Goal: Task Accomplishment & Management: Complete application form

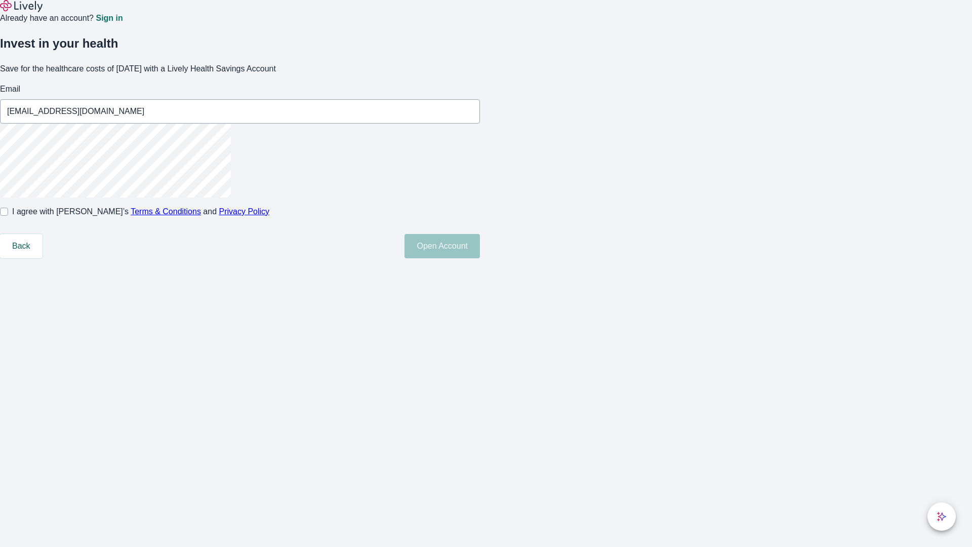
click at [8, 216] on input "I agree with Lively’s Terms & Conditions and Privacy Policy" at bounding box center [4, 211] width 8 height 8
checkbox input "true"
click at [480, 258] on button "Open Account" at bounding box center [441, 246] width 75 height 24
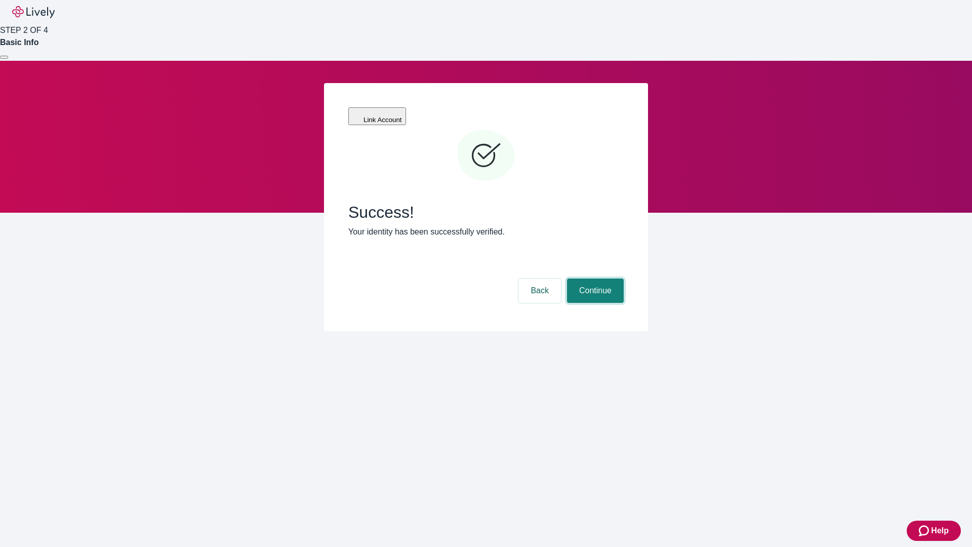
click at [594, 278] on button "Continue" at bounding box center [595, 290] width 57 height 24
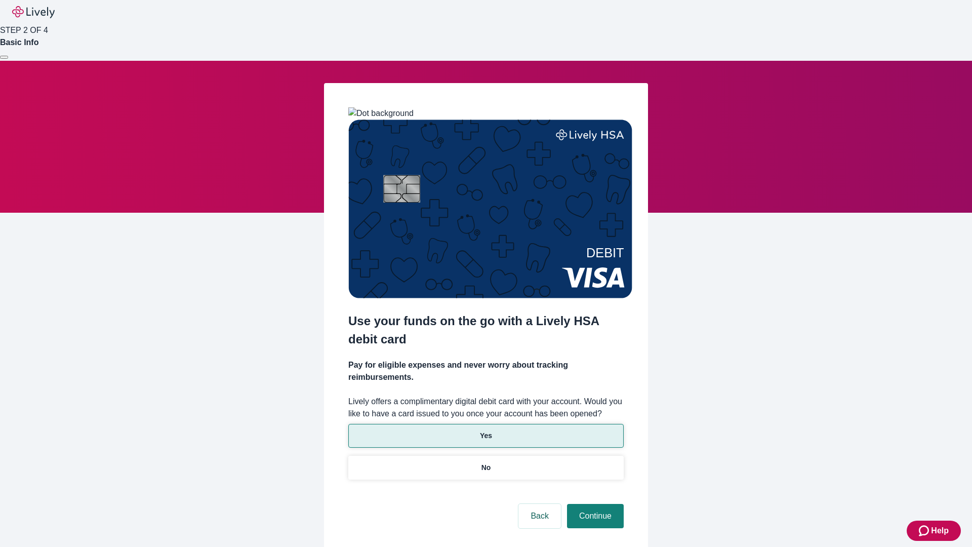
click at [485, 430] on p "Yes" at bounding box center [486, 435] width 12 height 11
click at [594, 504] on button "Continue" at bounding box center [595, 516] width 57 height 24
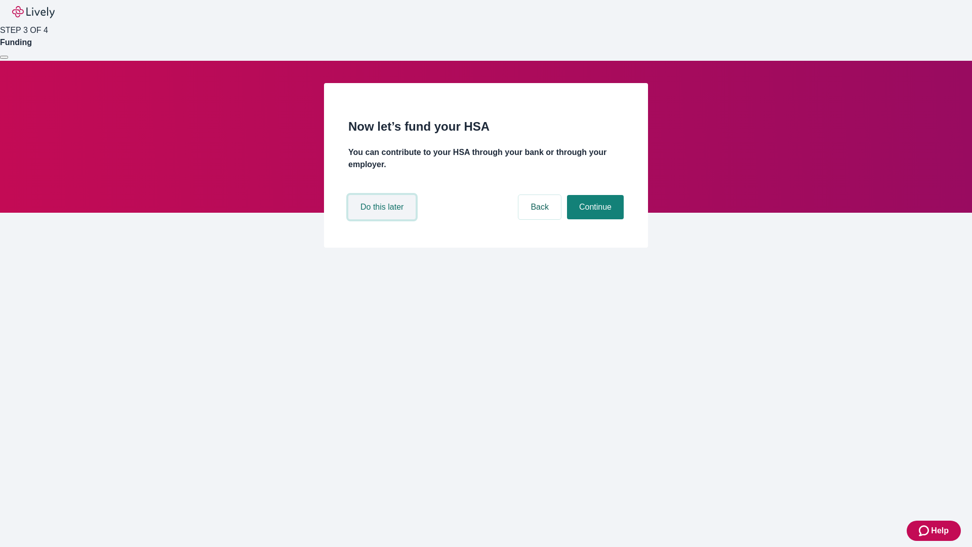
click at [383, 219] on button "Do this later" at bounding box center [381, 207] width 67 height 24
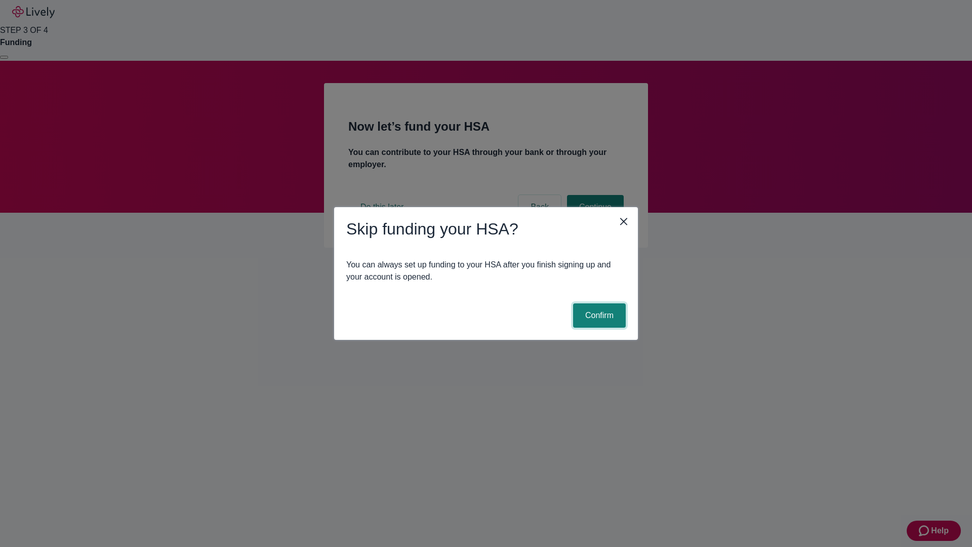
click at [598, 315] on button "Confirm" at bounding box center [599, 315] width 53 height 24
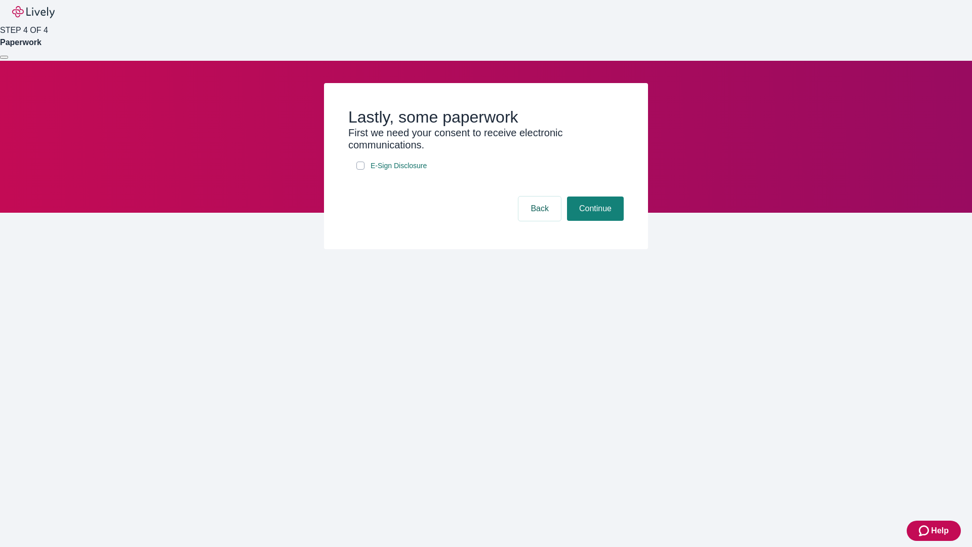
click at [360, 170] on input "E-Sign Disclosure" at bounding box center [360, 165] width 8 height 8
checkbox input "true"
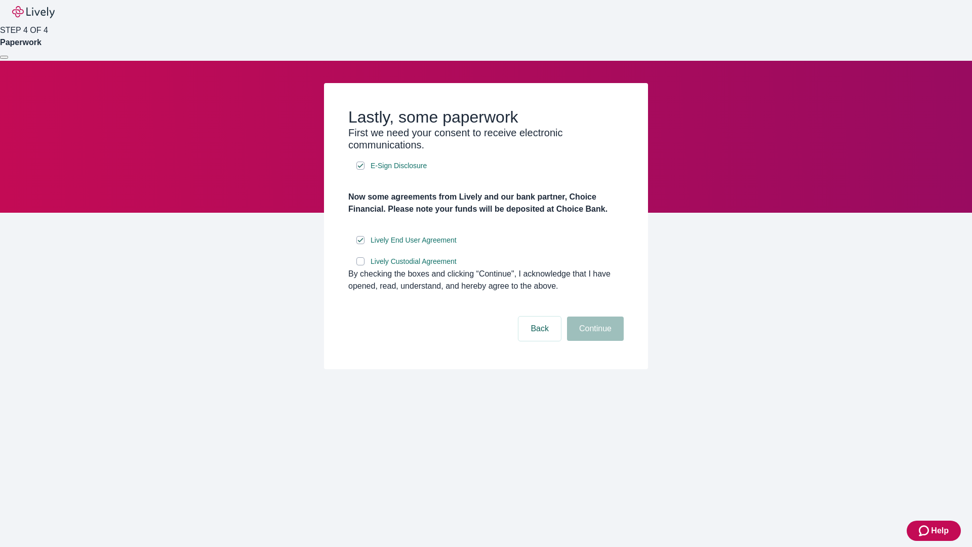
click at [360, 265] on input "Lively Custodial Agreement" at bounding box center [360, 261] width 8 height 8
checkbox input "true"
click at [594, 341] on button "Continue" at bounding box center [595, 328] width 57 height 24
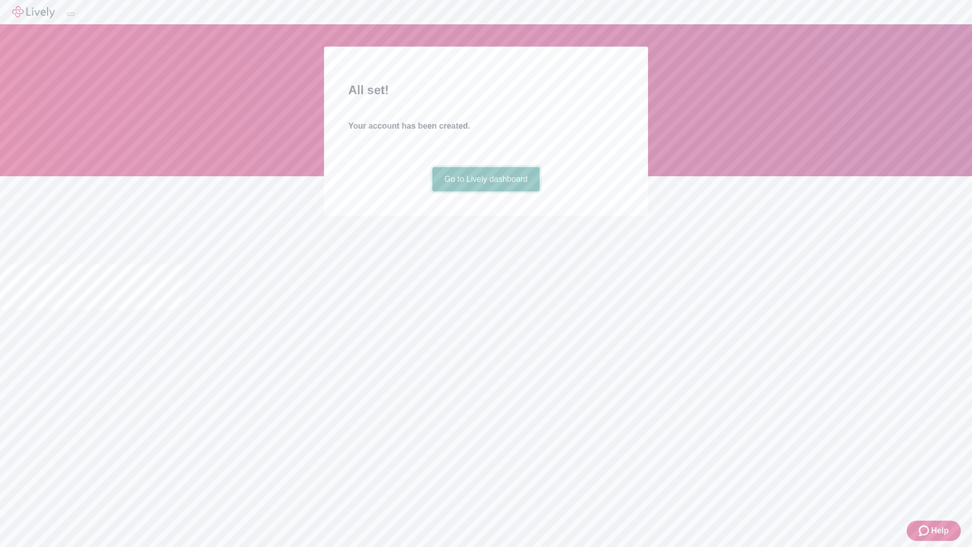
click at [485, 191] on link "Go to Lively dashboard" at bounding box center [486, 179] width 108 height 24
